Goal: Information Seeking & Learning: Learn about a topic

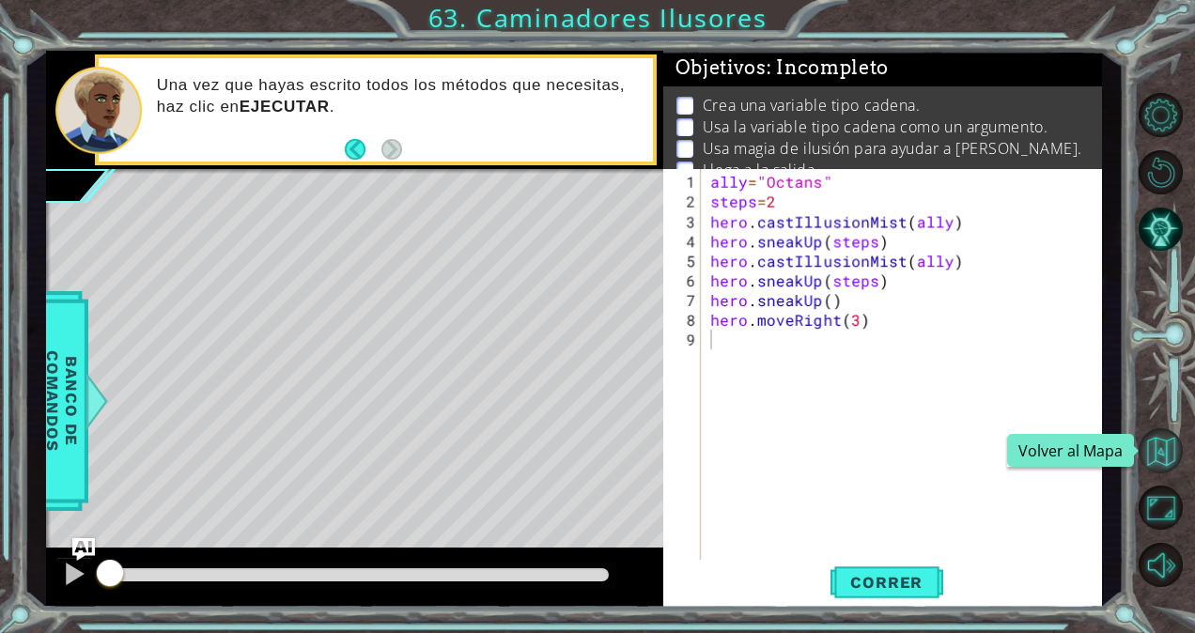
click at [1153, 439] on button "Volver al Mapa" at bounding box center [1160, 450] width 44 height 44
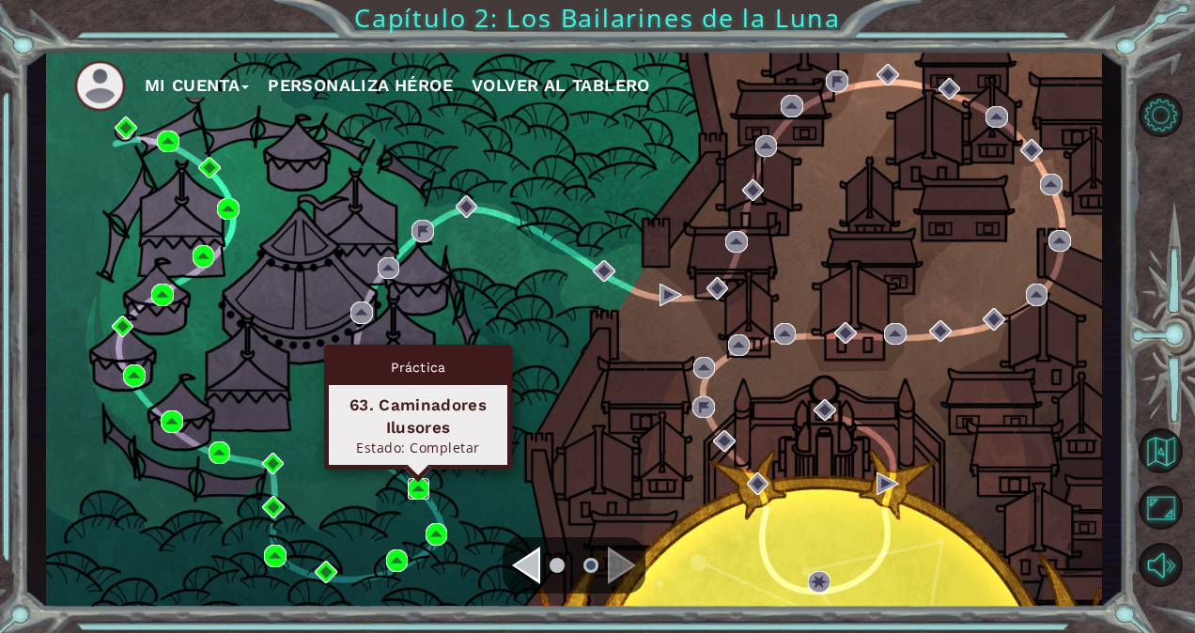
click at [419, 481] on img at bounding box center [419, 489] width 23 height 23
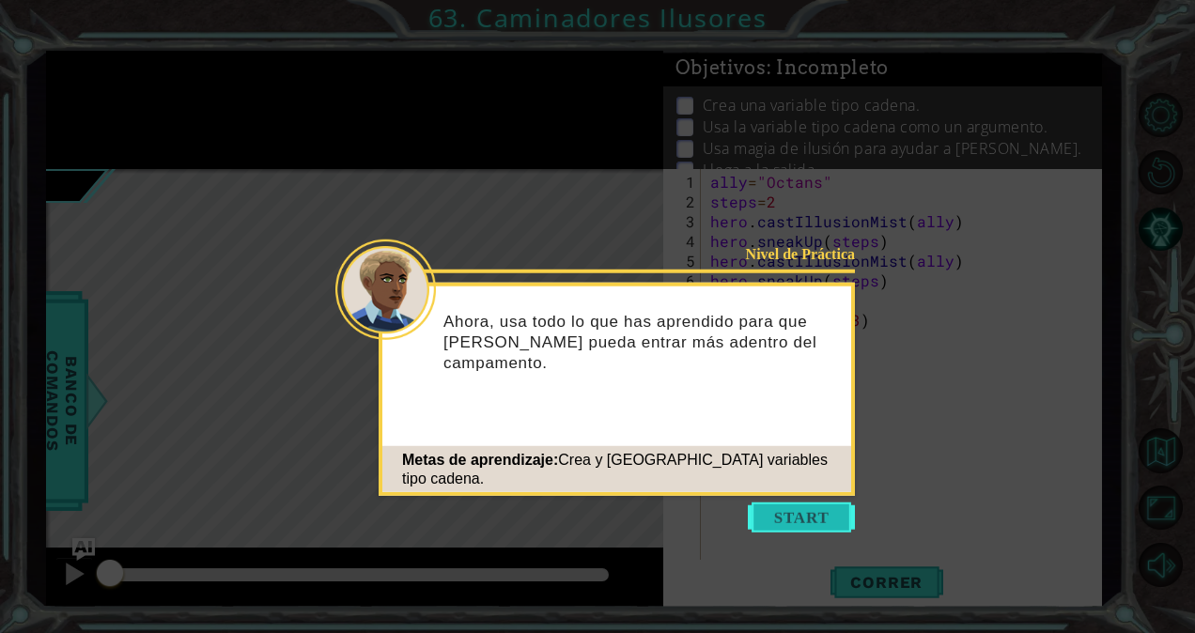
click at [812, 513] on button "Start" at bounding box center [801, 518] width 107 height 30
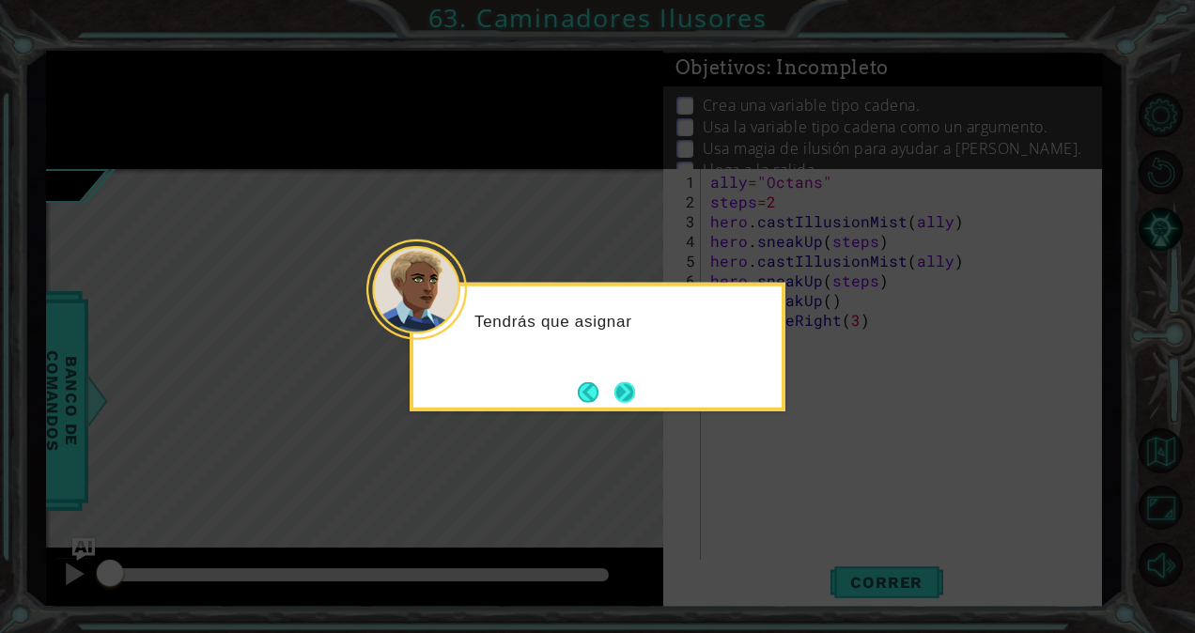
click at [633, 397] on button "Next" at bounding box center [624, 391] width 23 height 23
click at [631, 397] on button "Next" at bounding box center [625, 392] width 22 height 22
click at [633, 397] on button "Next" at bounding box center [625, 392] width 22 height 22
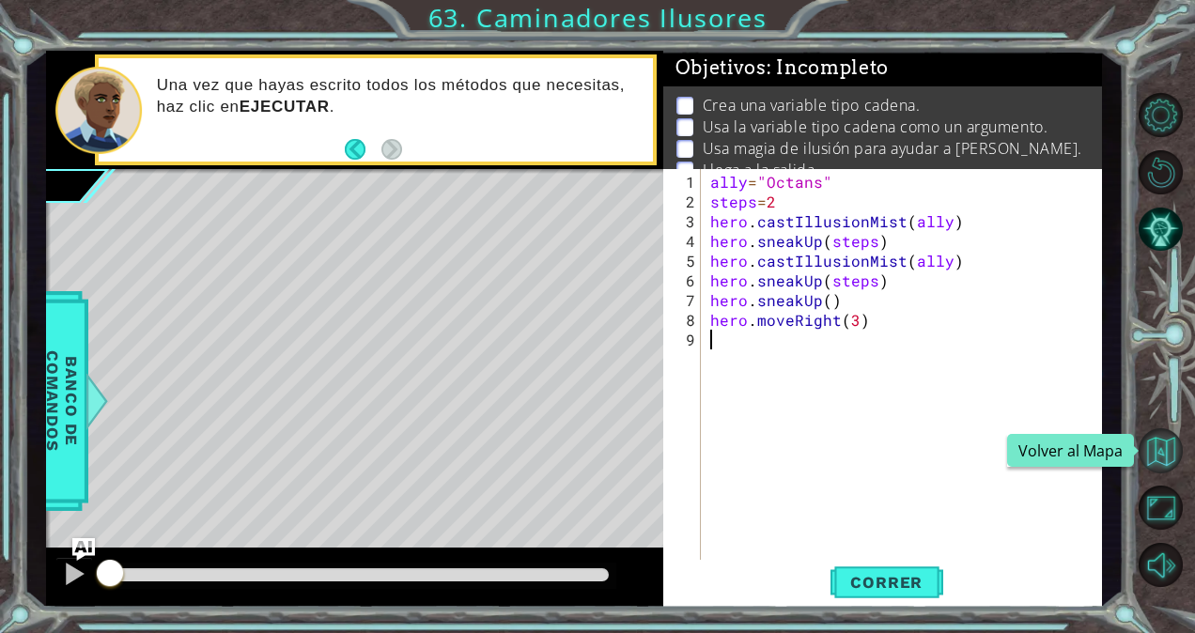
click at [1165, 447] on button "Volver al Mapa" at bounding box center [1160, 450] width 44 height 44
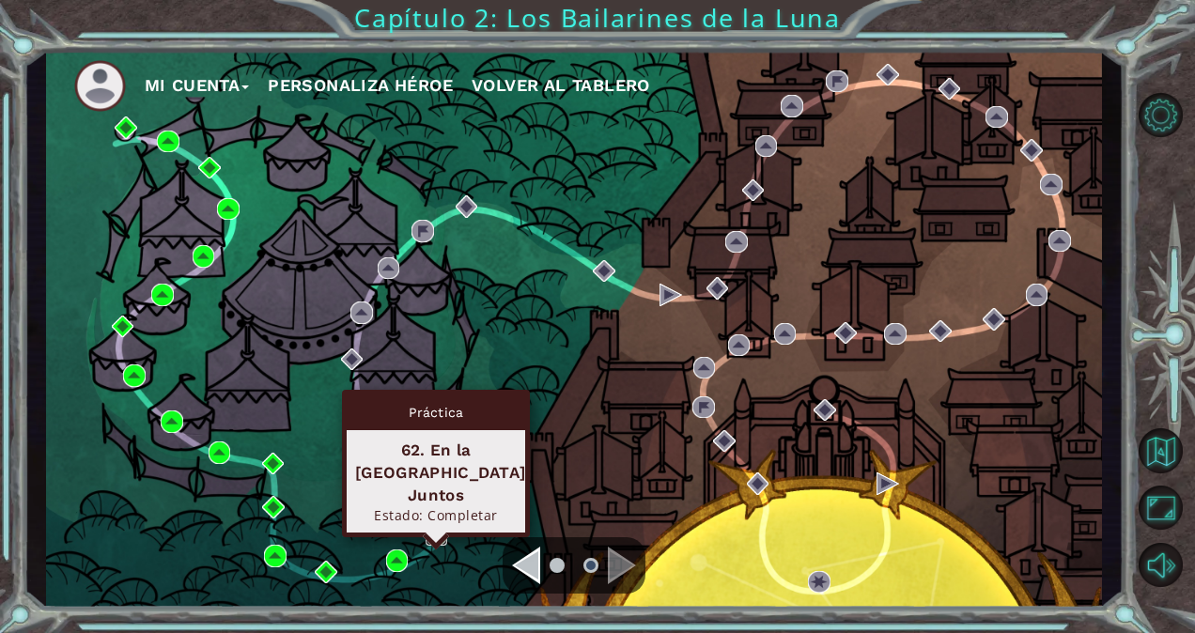
click at [430, 533] on img at bounding box center [436, 534] width 23 height 23
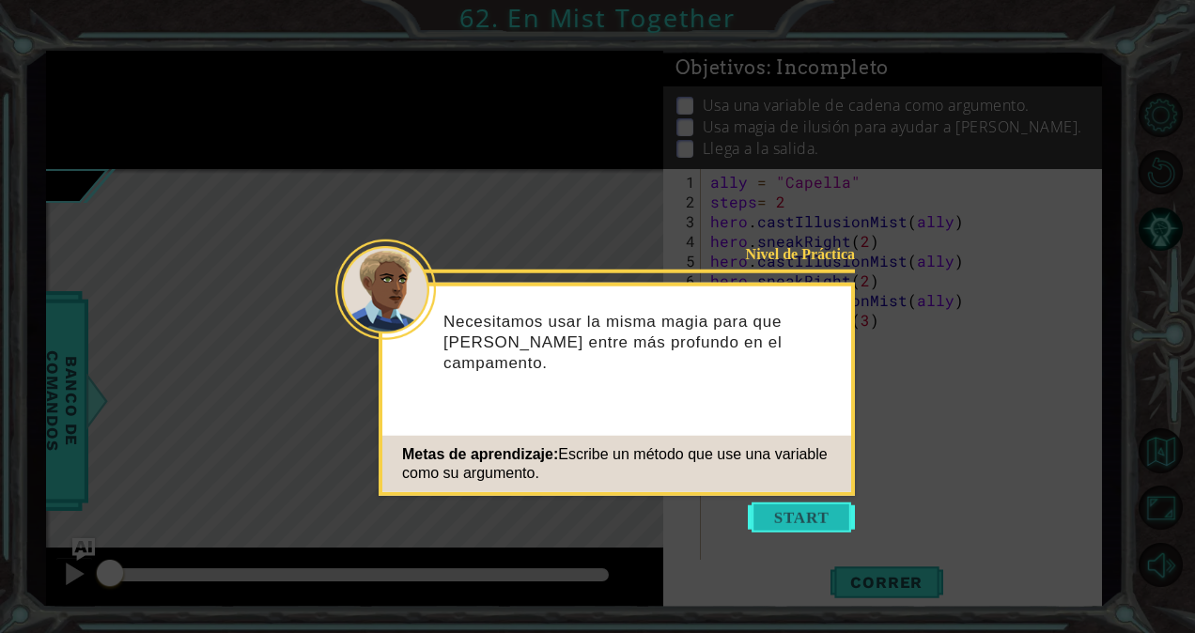
click at [808, 513] on button "Start" at bounding box center [801, 518] width 107 height 30
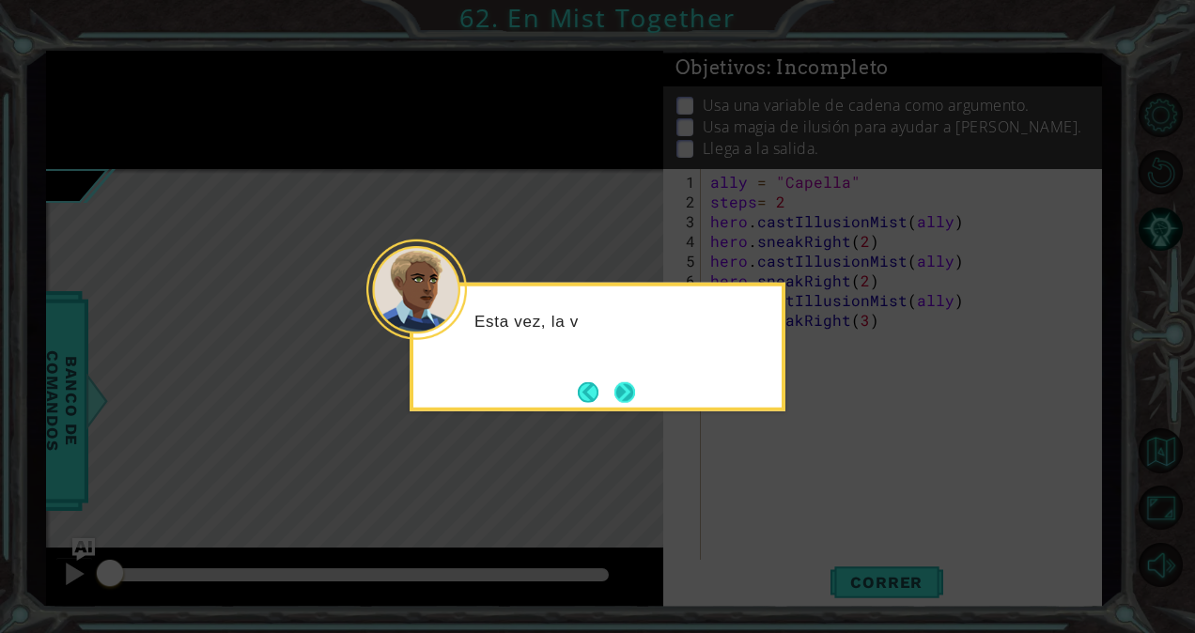
click at [618, 385] on button "Next" at bounding box center [625, 392] width 29 height 29
click at [625, 381] on button "Next" at bounding box center [625, 392] width 32 height 32
click at [625, 384] on button "Next" at bounding box center [624, 392] width 22 height 22
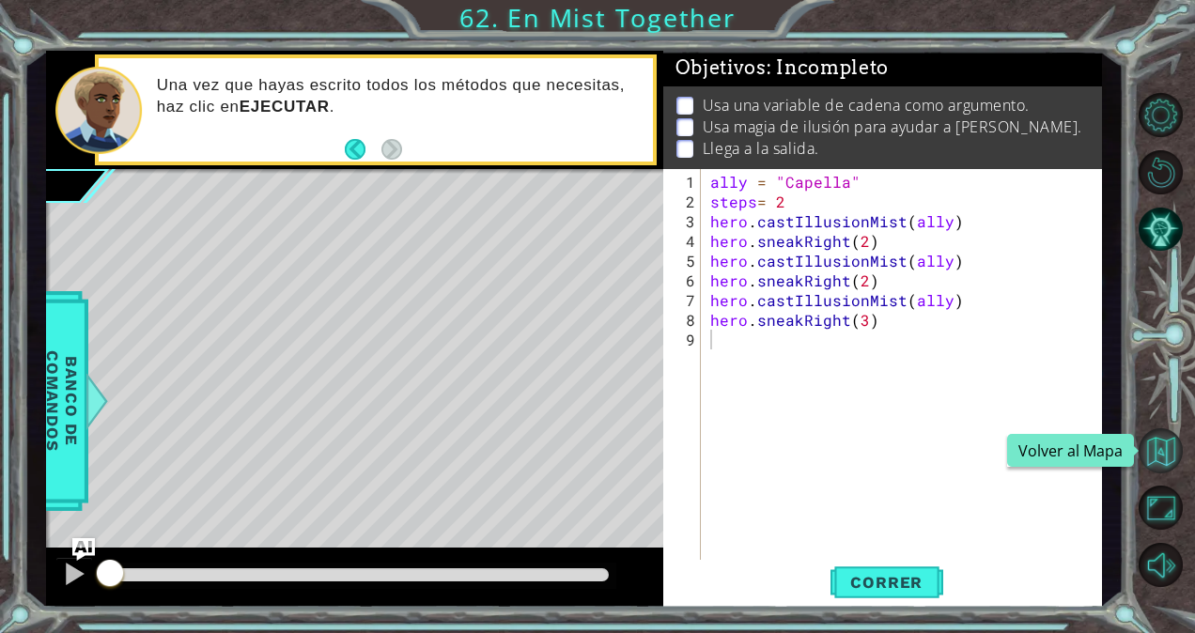
click at [1142, 443] on button "Volver al Mapa" at bounding box center [1160, 450] width 44 height 44
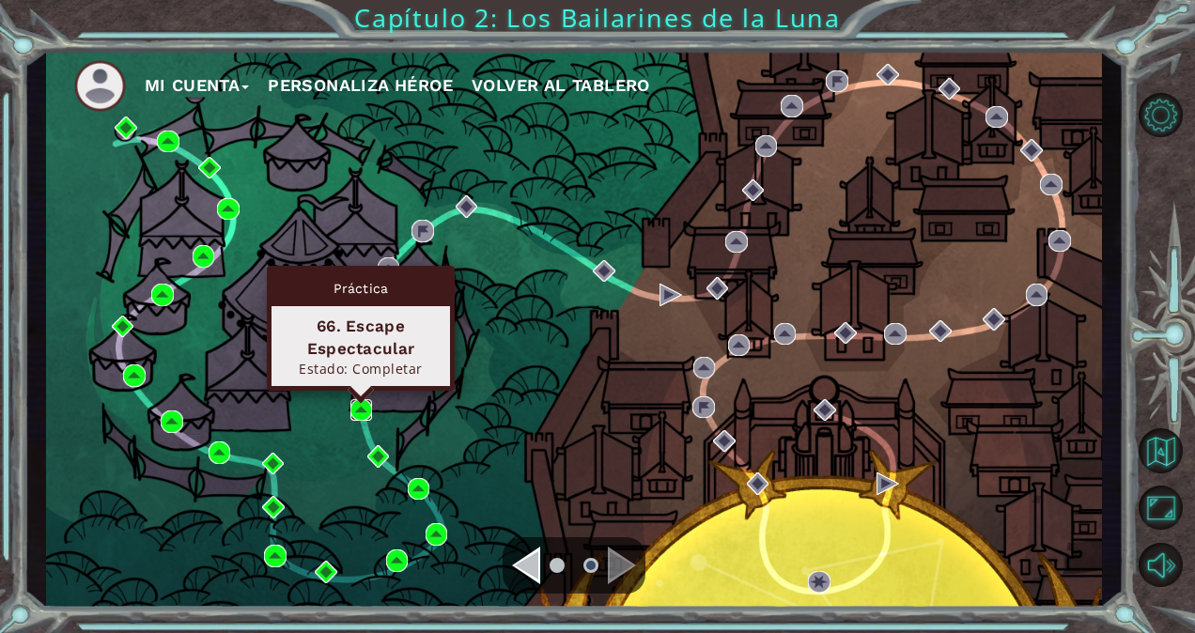
click at [366, 409] on img at bounding box center [361, 410] width 23 height 23
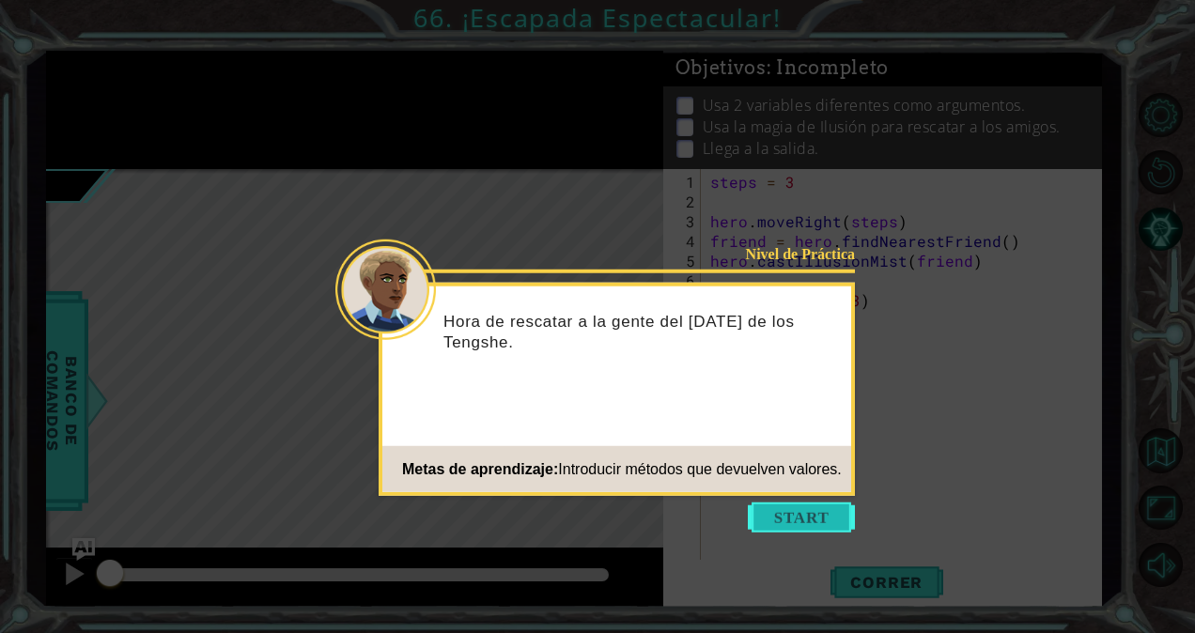
click at [808, 526] on button "Start" at bounding box center [801, 518] width 107 height 30
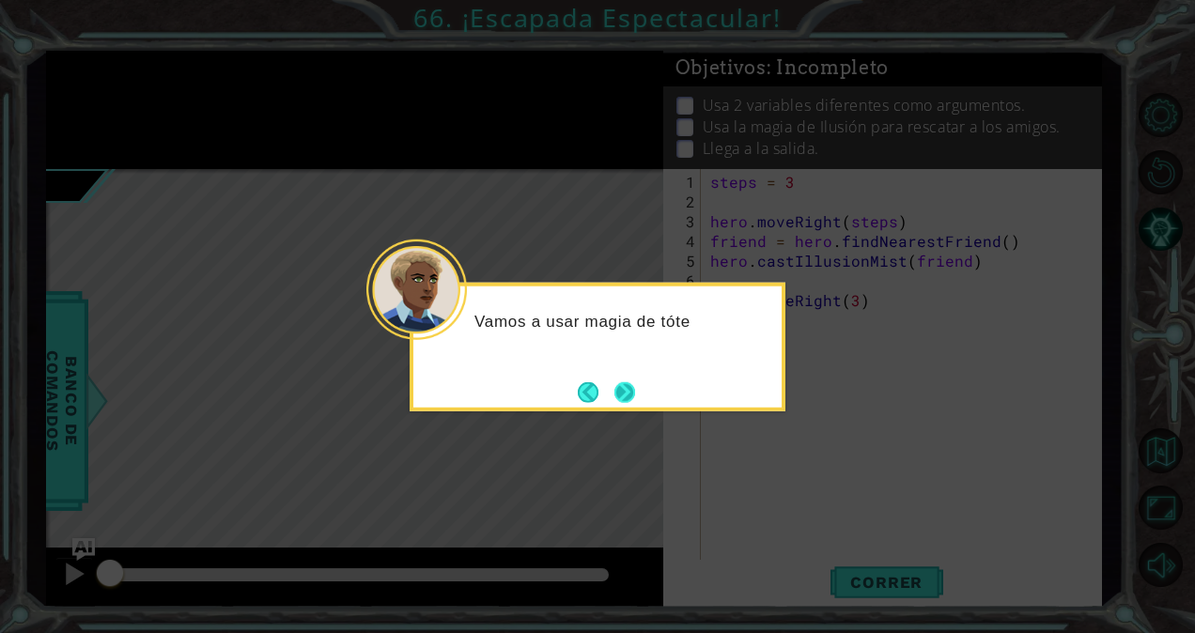
click at [633, 403] on button "Next" at bounding box center [624, 391] width 23 height 23
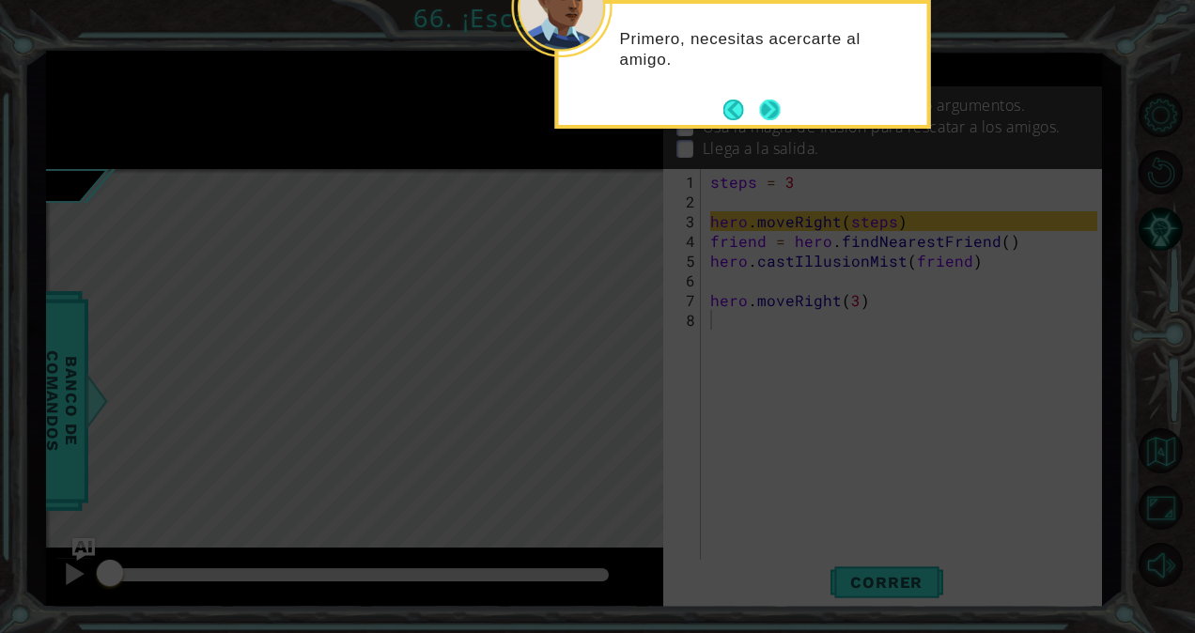
click at [770, 114] on button "Next" at bounding box center [770, 110] width 26 height 26
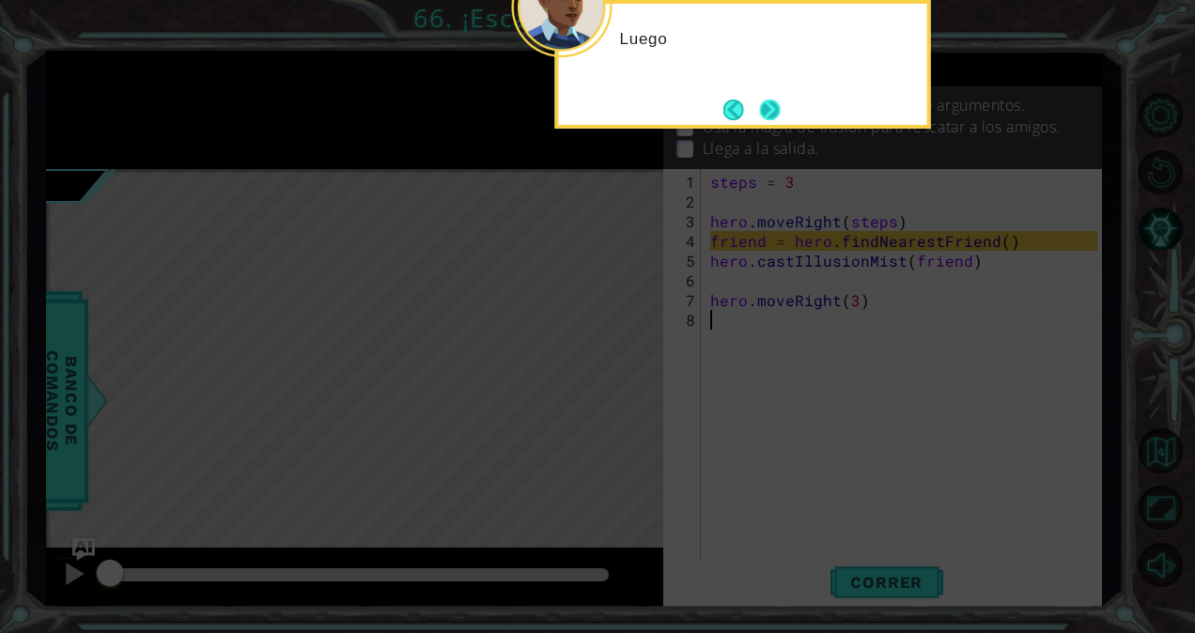
click at [774, 116] on button "Next" at bounding box center [769, 109] width 35 height 35
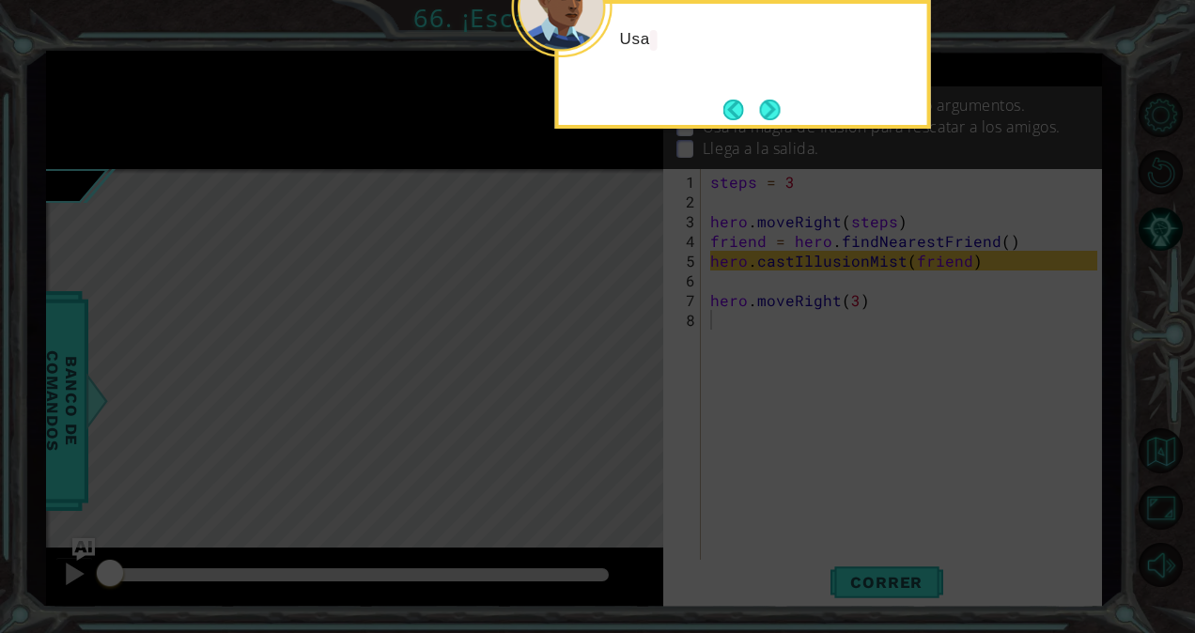
click at [774, 116] on button "Next" at bounding box center [769, 110] width 32 height 32
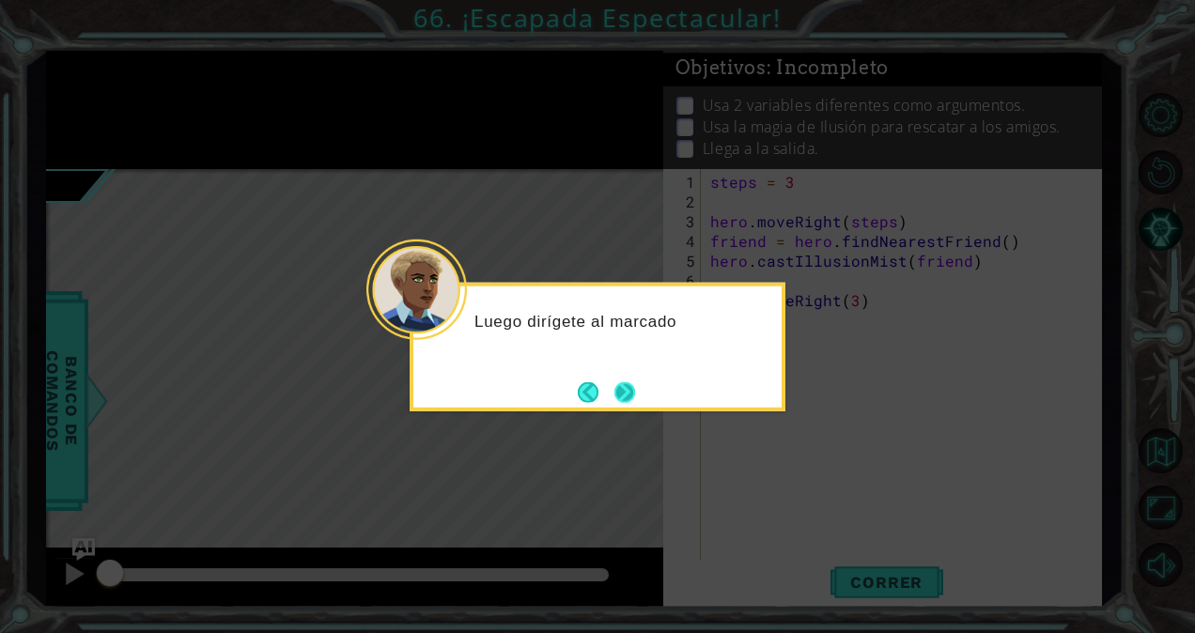
click at [629, 392] on button "Next" at bounding box center [625, 392] width 22 height 22
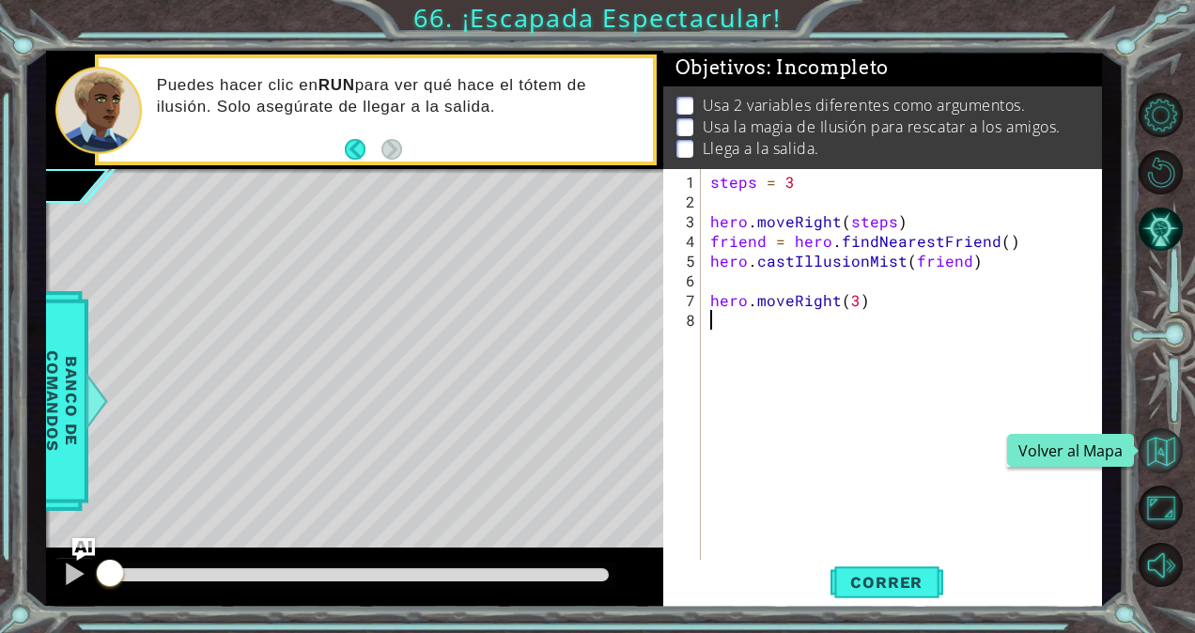
click at [1148, 434] on button "Volver al Mapa" at bounding box center [1160, 450] width 44 height 44
